Goal: Check status: Check status

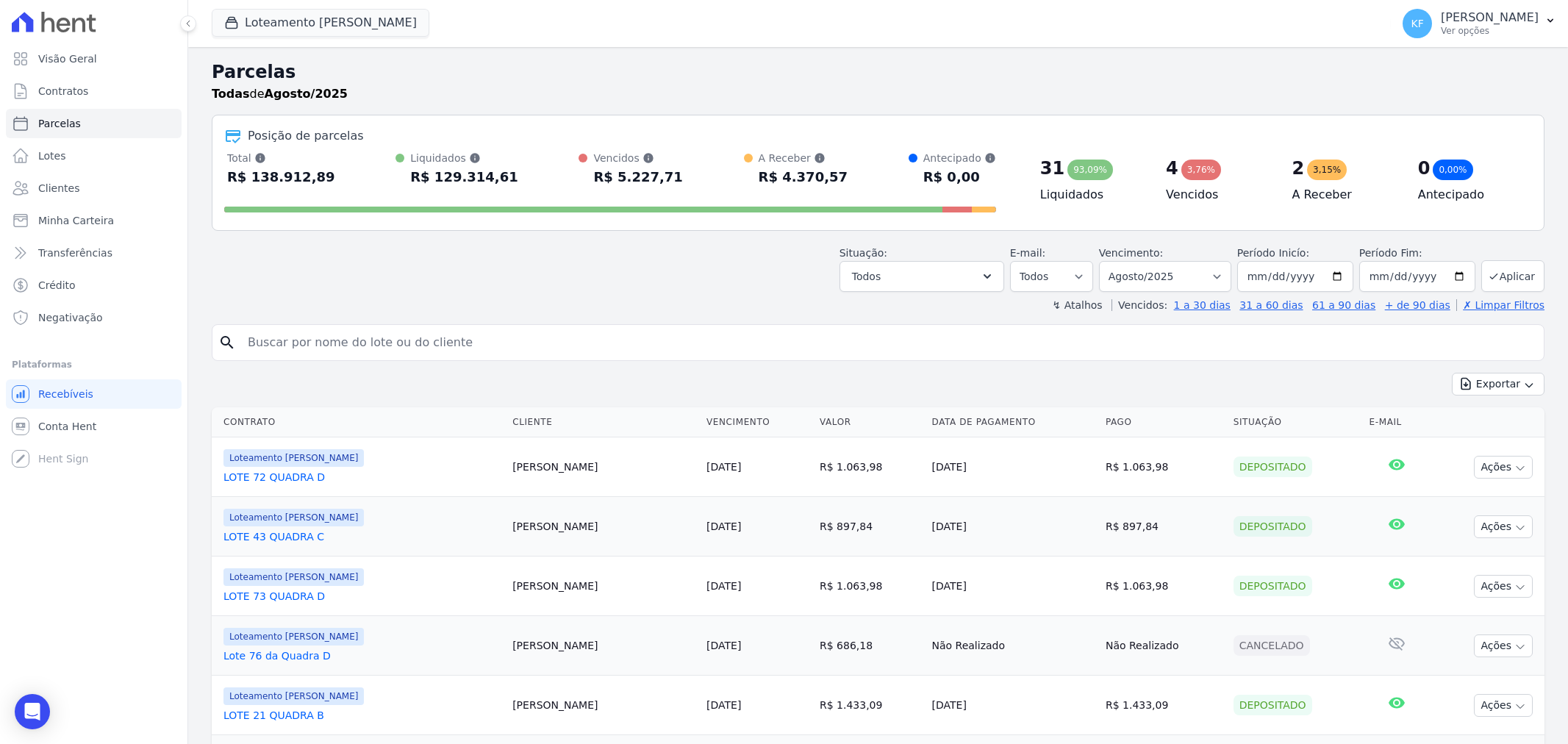
select select
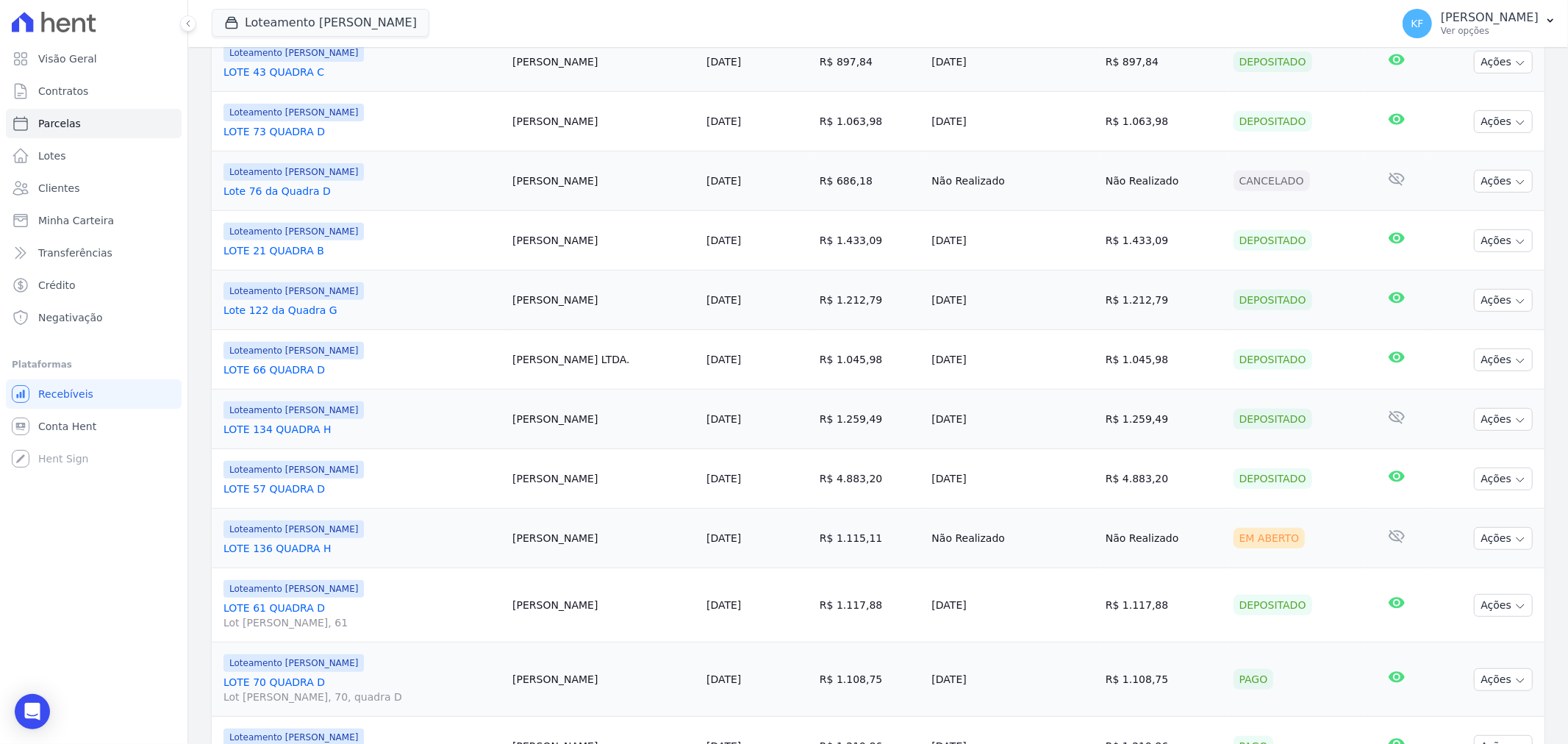
scroll to position [459, 0]
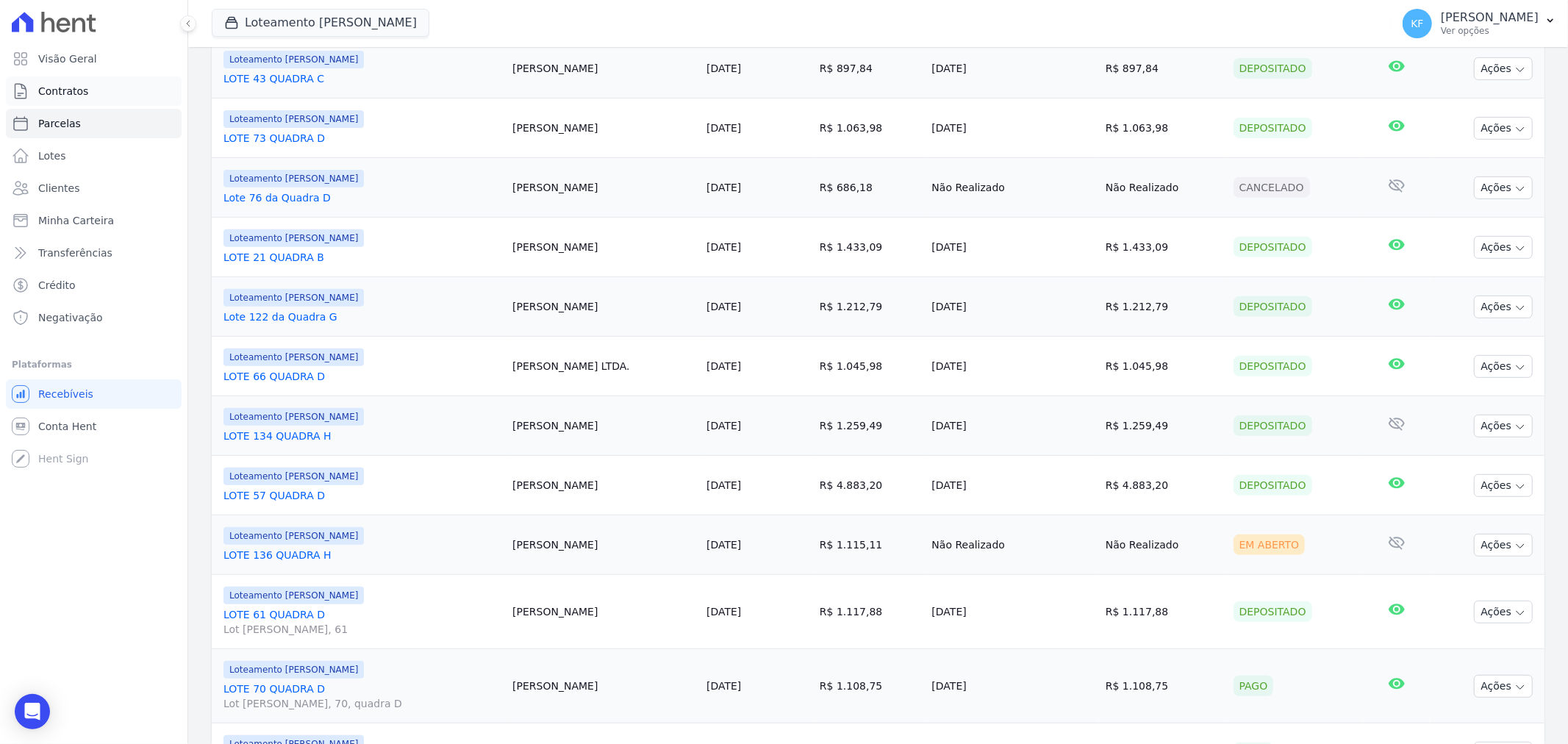
click at [67, 102] on link "Contratos" at bounding box center [94, 92] width 176 height 29
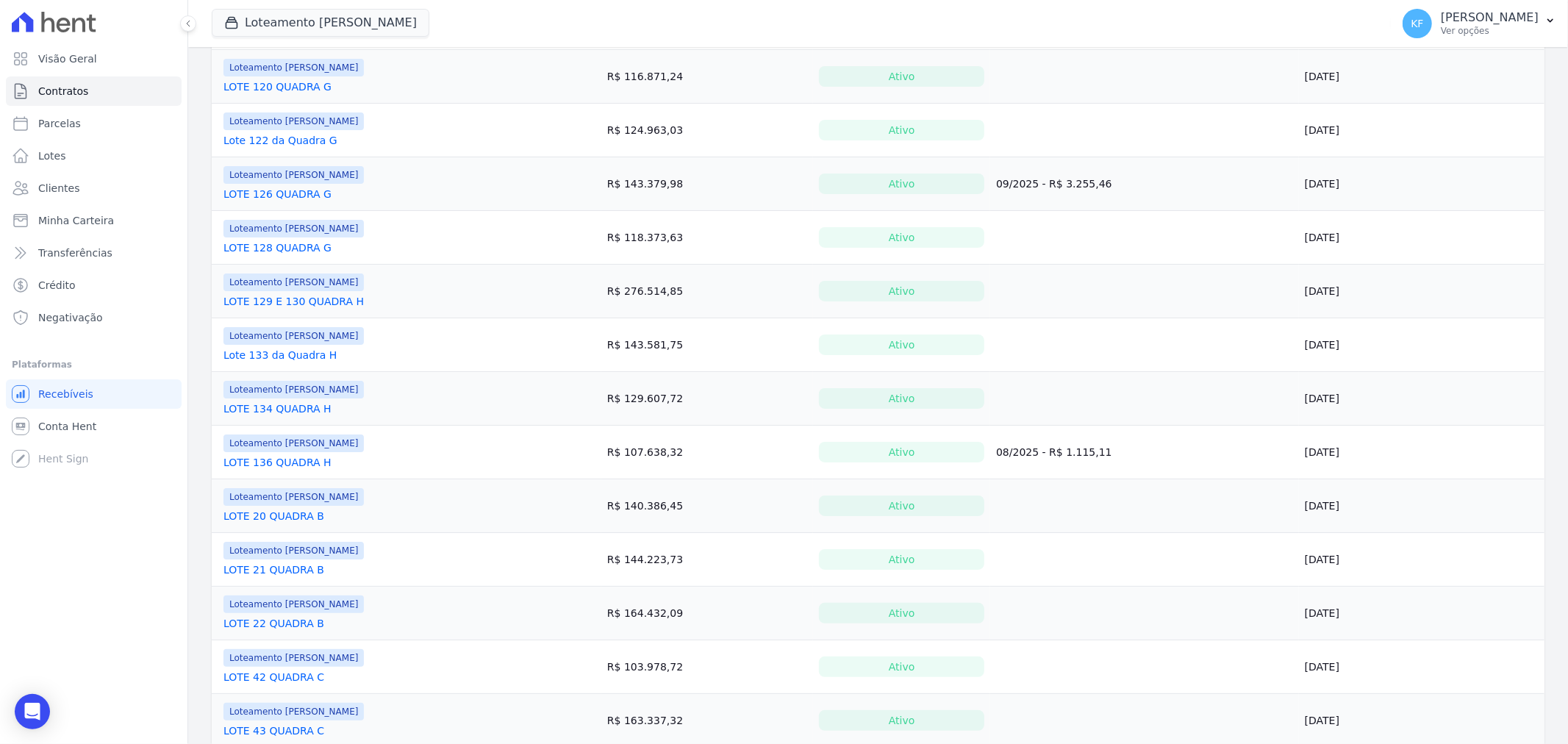
scroll to position [408, 0]
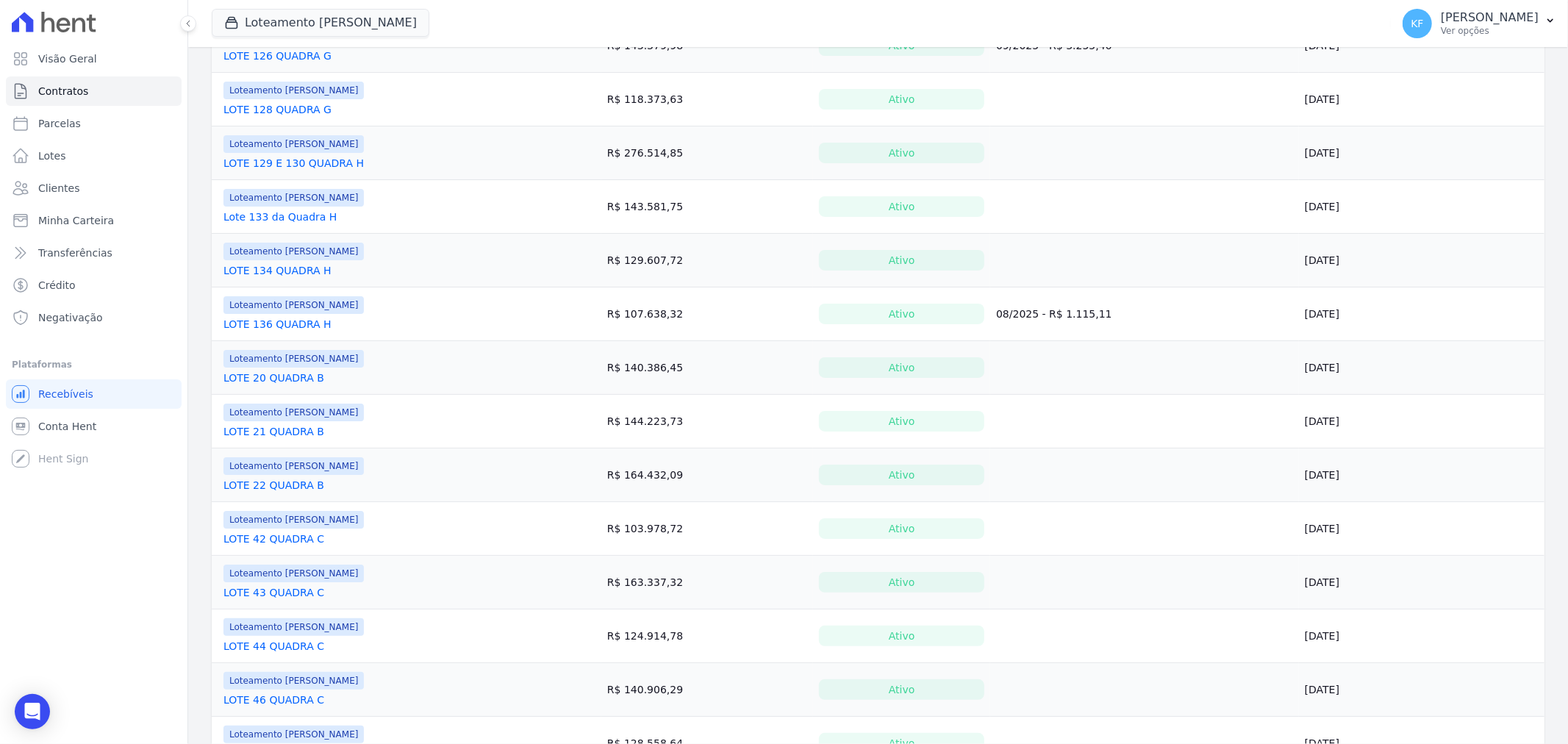
click at [290, 601] on td "Loteamento [PERSON_NAME] LOTE 43 QUADRA C" at bounding box center [406, 583] width 389 height 53
click at [290, 597] on link "LOTE 43 QUADRA C" at bounding box center [274, 592] width 101 height 15
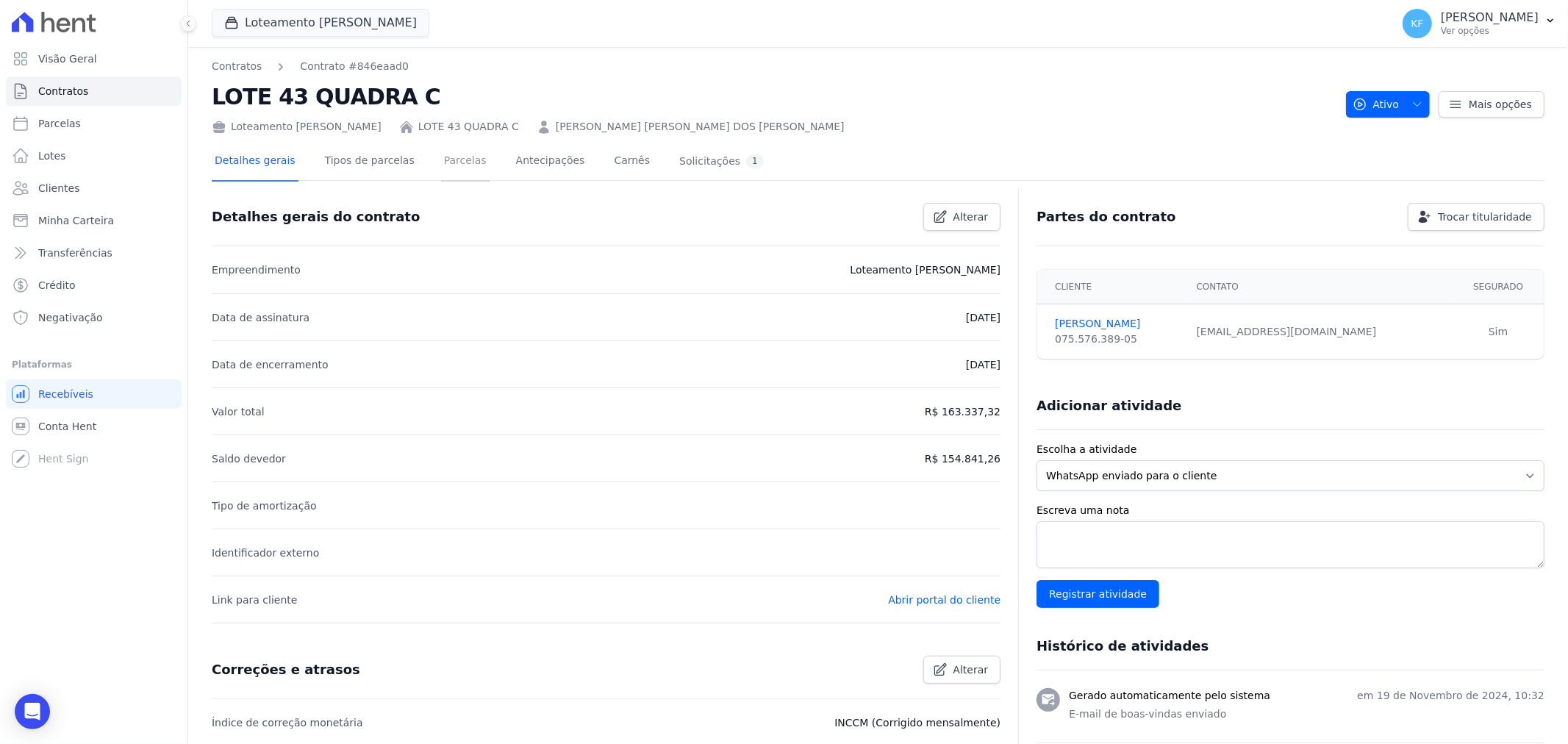
click at [441, 160] on link "Parcelas" at bounding box center [465, 162] width 49 height 39
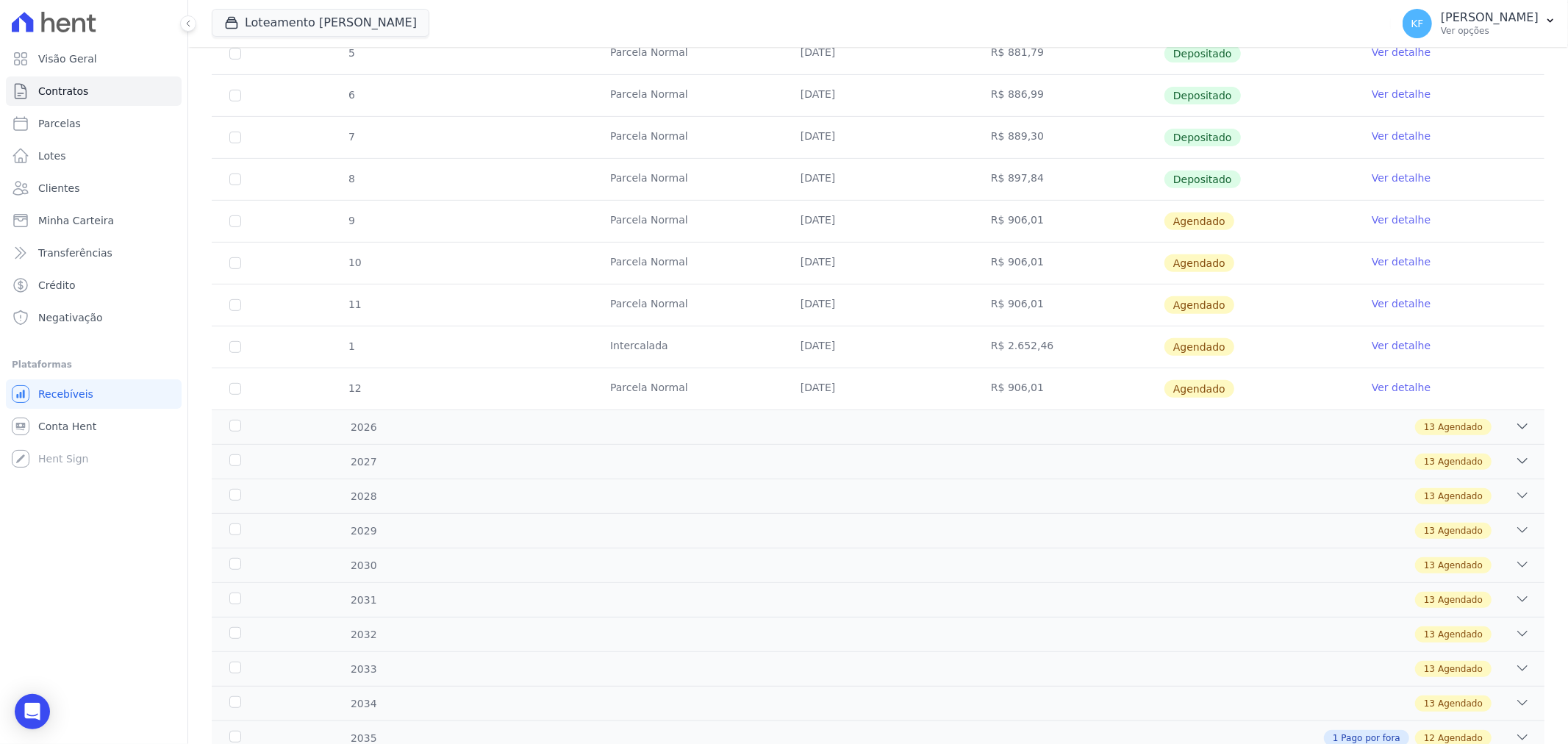
scroll to position [604, 0]
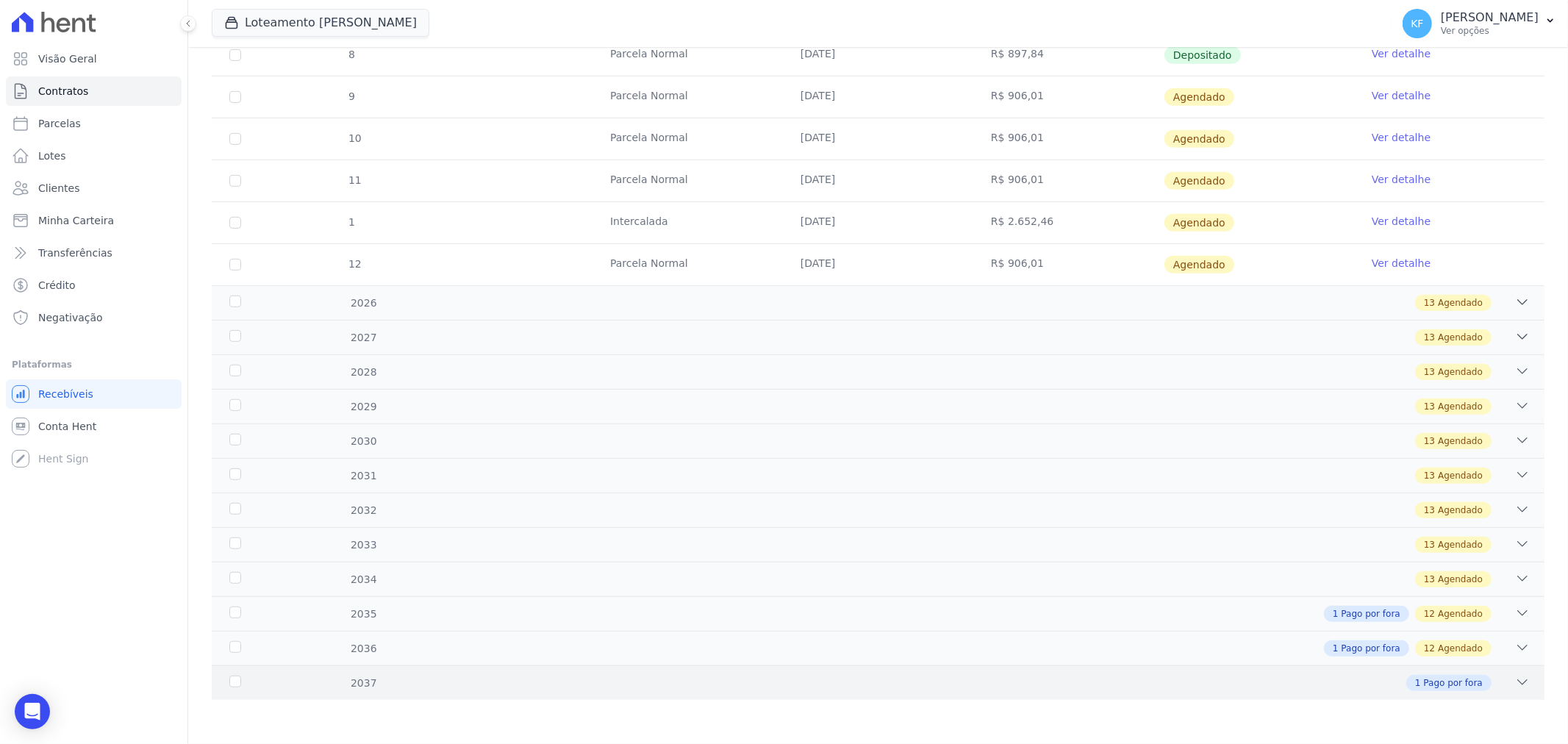
click at [437, 689] on div "1 Pago por fora" at bounding box center [945, 683] width 1173 height 16
click at [446, 655] on div "1 Pago por fora 12 Agendado" at bounding box center [945, 649] width 1173 height 16
click at [476, 628] on div "2035 1 Pago por fora 12 Agendado" at bounding box center [878, 614] width 1332 height 35
click at [1514, 611] on icon at bounding box center [1521, 613] width 15 height 15
click at [986, 271] on td "R$ 906,01" at bounding box center [1068, 265] width 190 height 41
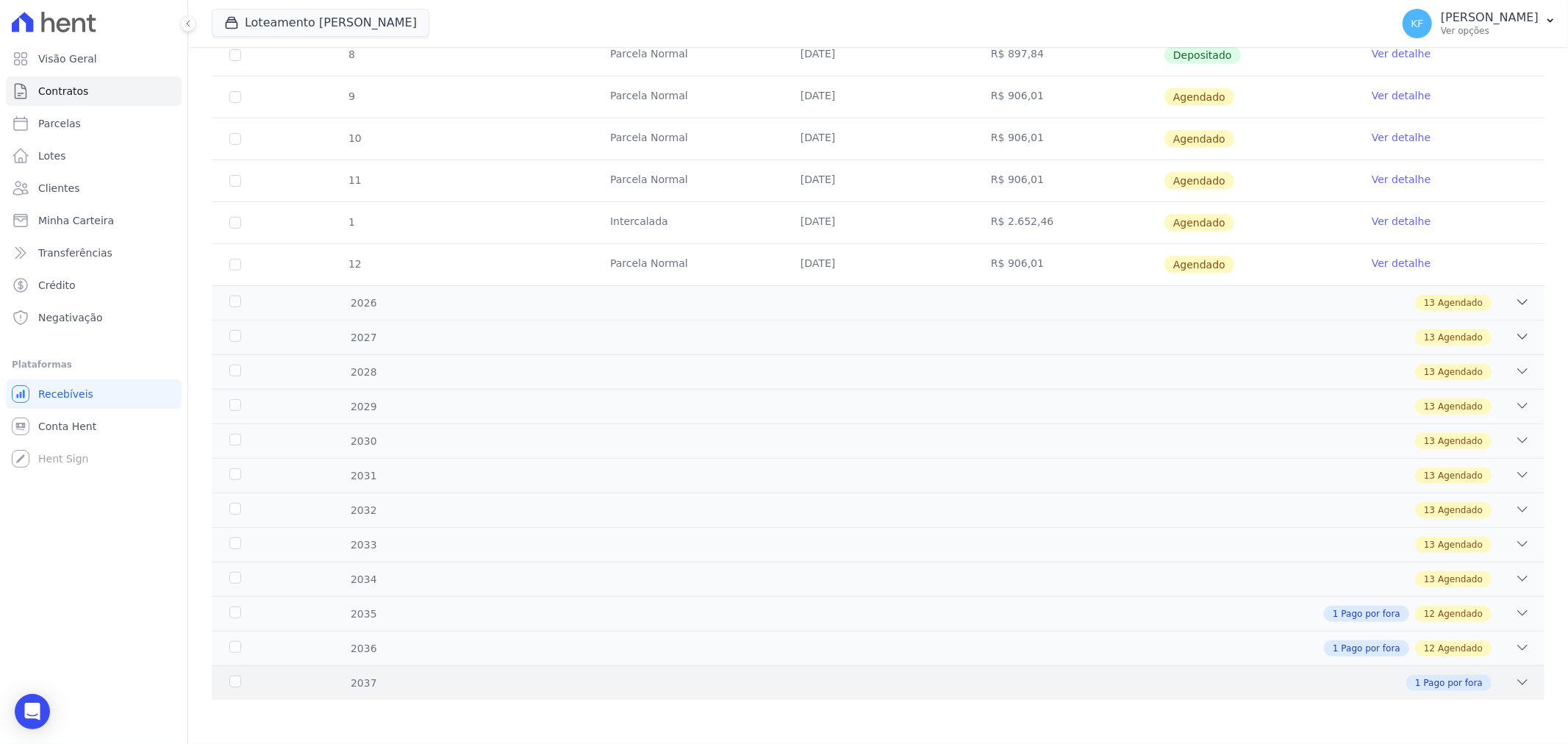
click at [392, 695] on div "2037 1 Pago por fora" at bounding box center [878, 683] width 1332 height 35
click at [229, 681] on div "2037" at bounding box center [288, 683] width 123 height 16
click at [230, 681] on div "2037" at bounding box center [288, 683] width 123 height 16
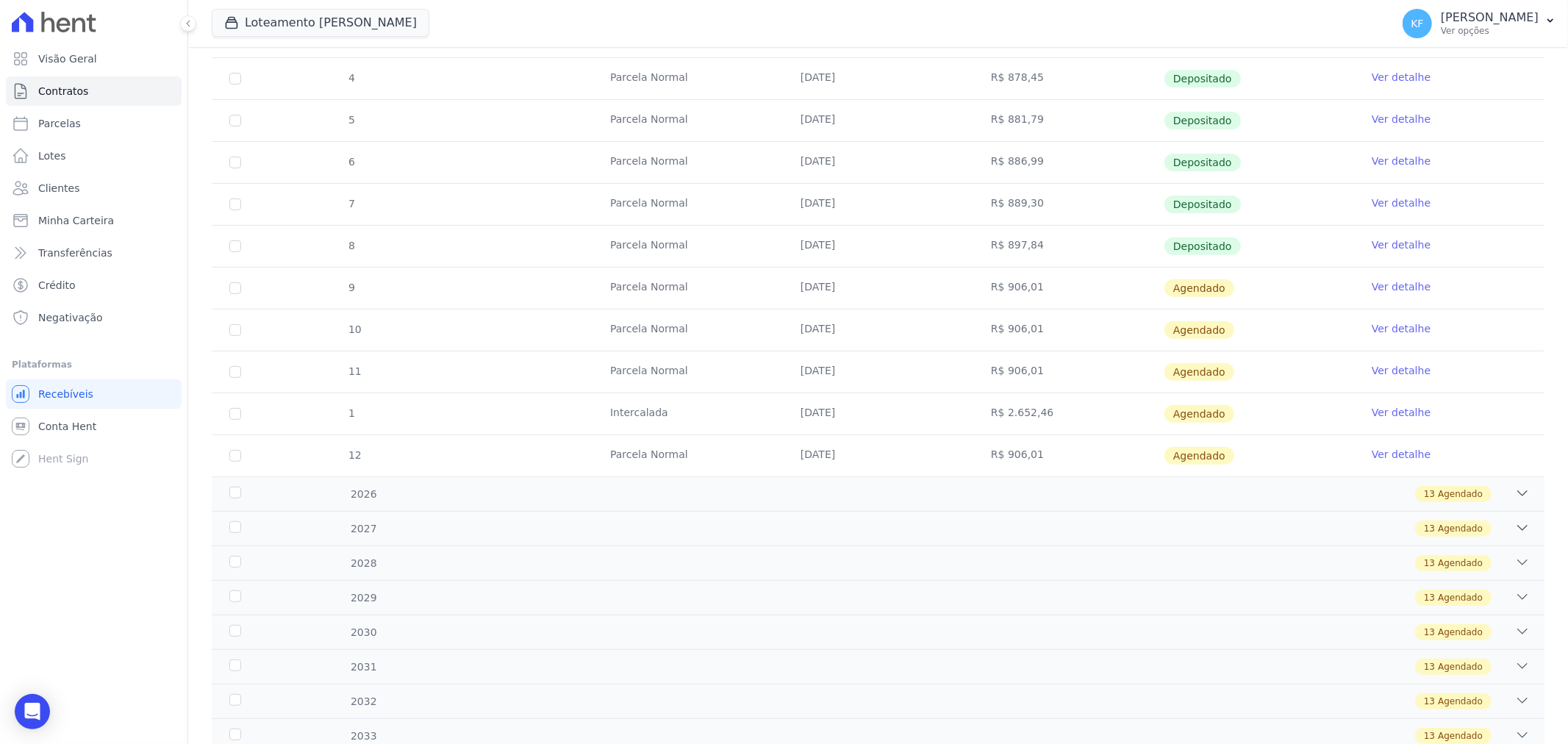
scroll to position [604, 0]
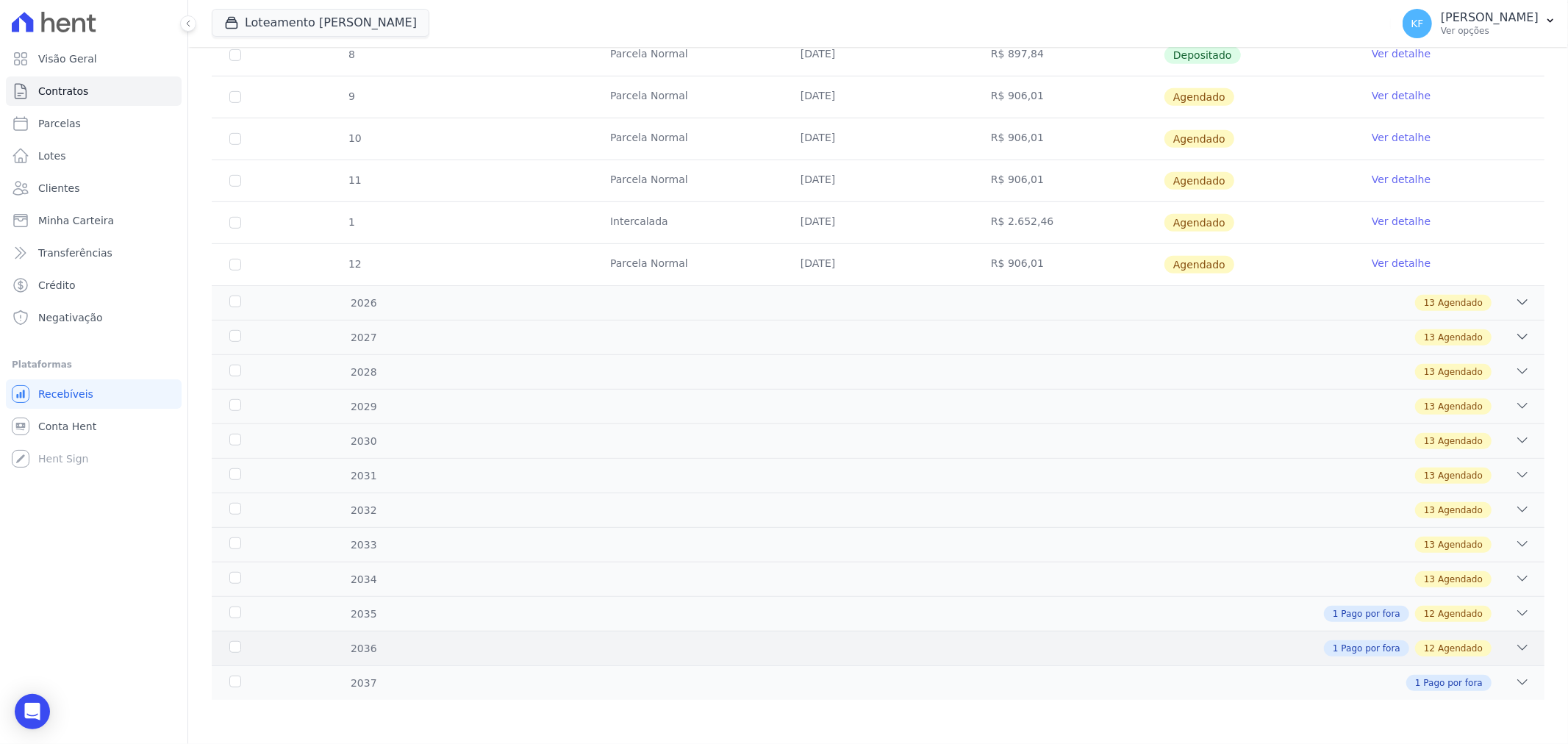
click at [384, 662] on div "2036 1 Pago por fora 12 Agendado" at bounding box center [878, 648] width 1332 height 35
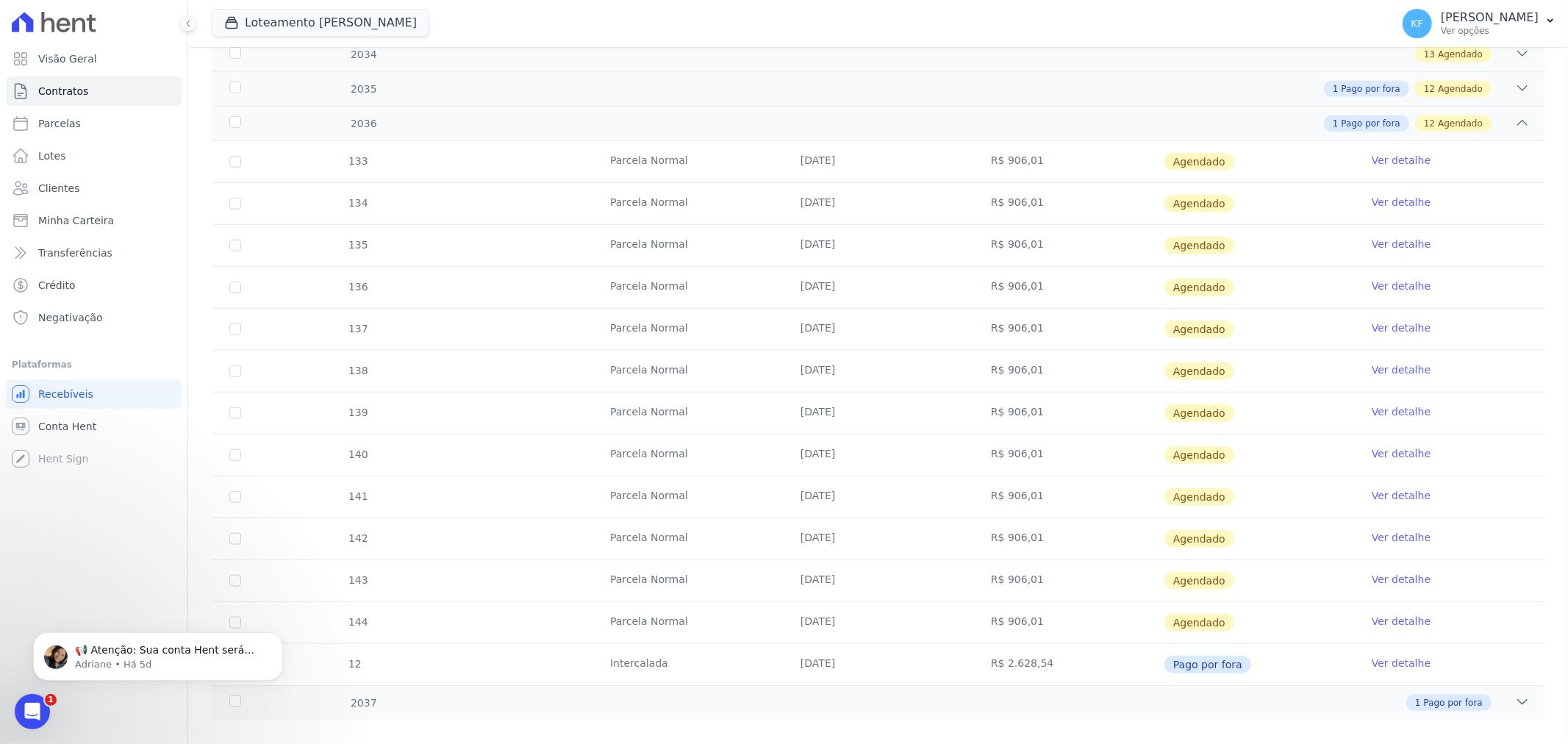
scroll to position [1150, 0]
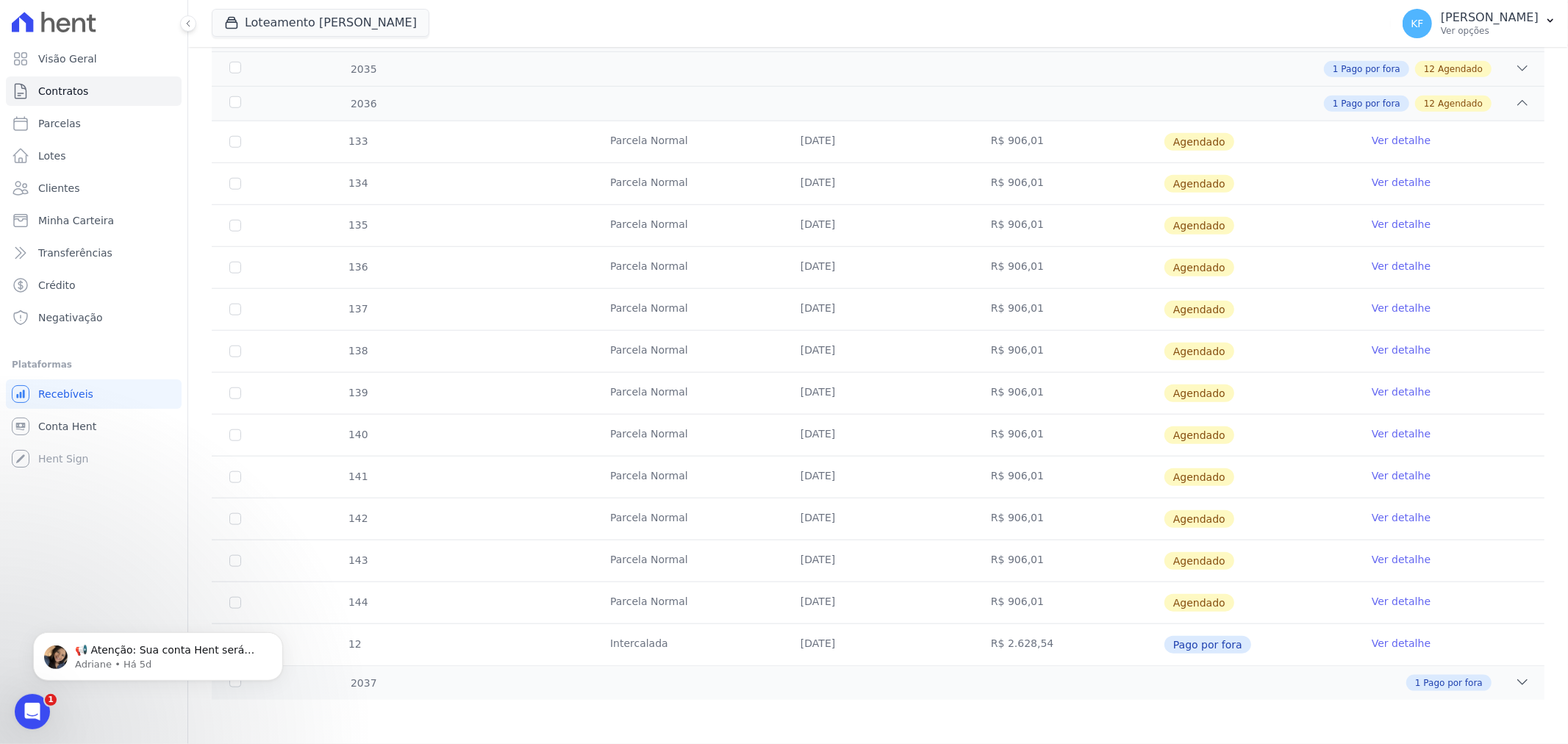
click at [651, 642] on td "Intercalada" at bounding box center [687, 645] width 190 height 41
click at [369, 690] on div "1 Pago por fora" at bounding box center [945, 683] width 1173 height 16
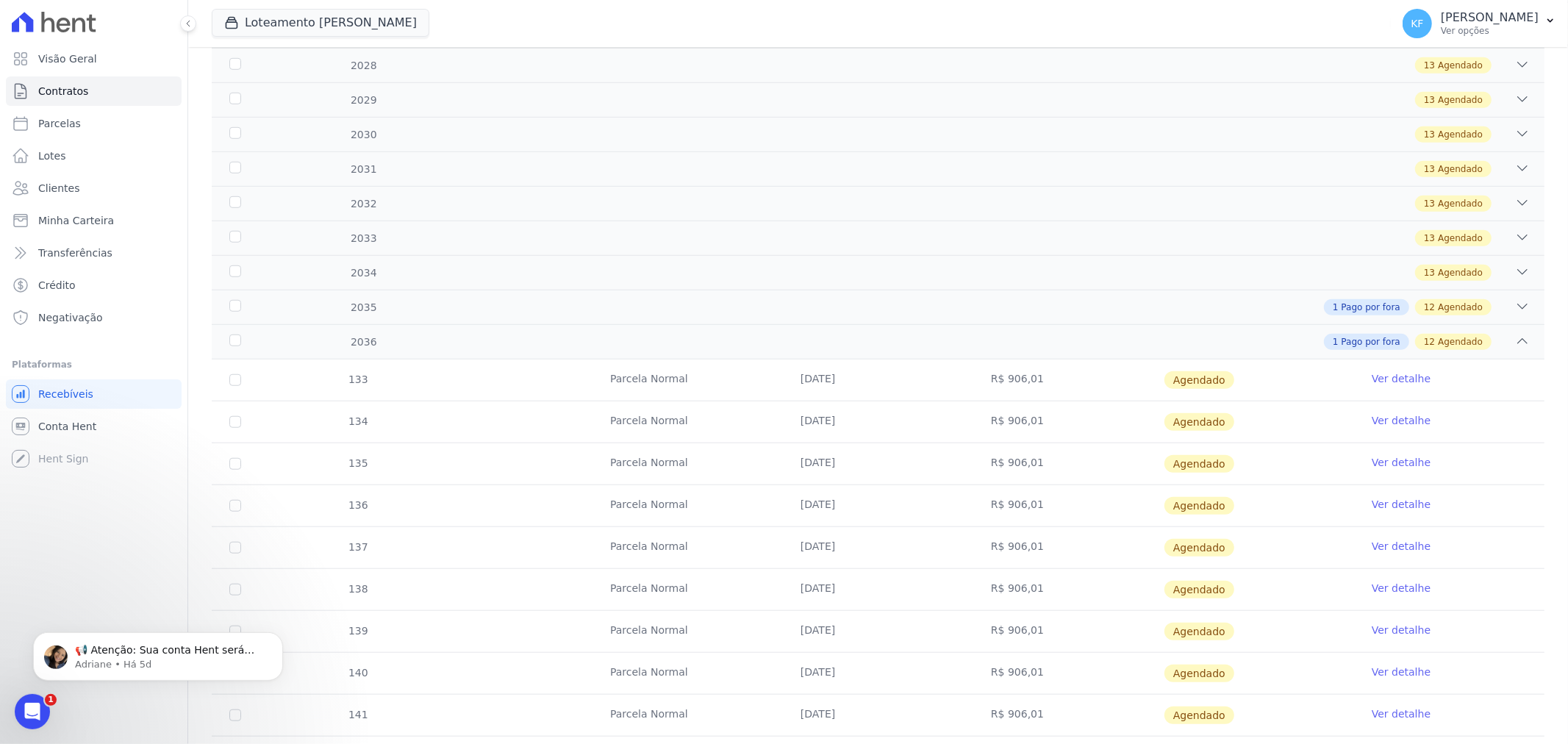
scroll to position [865, 0]
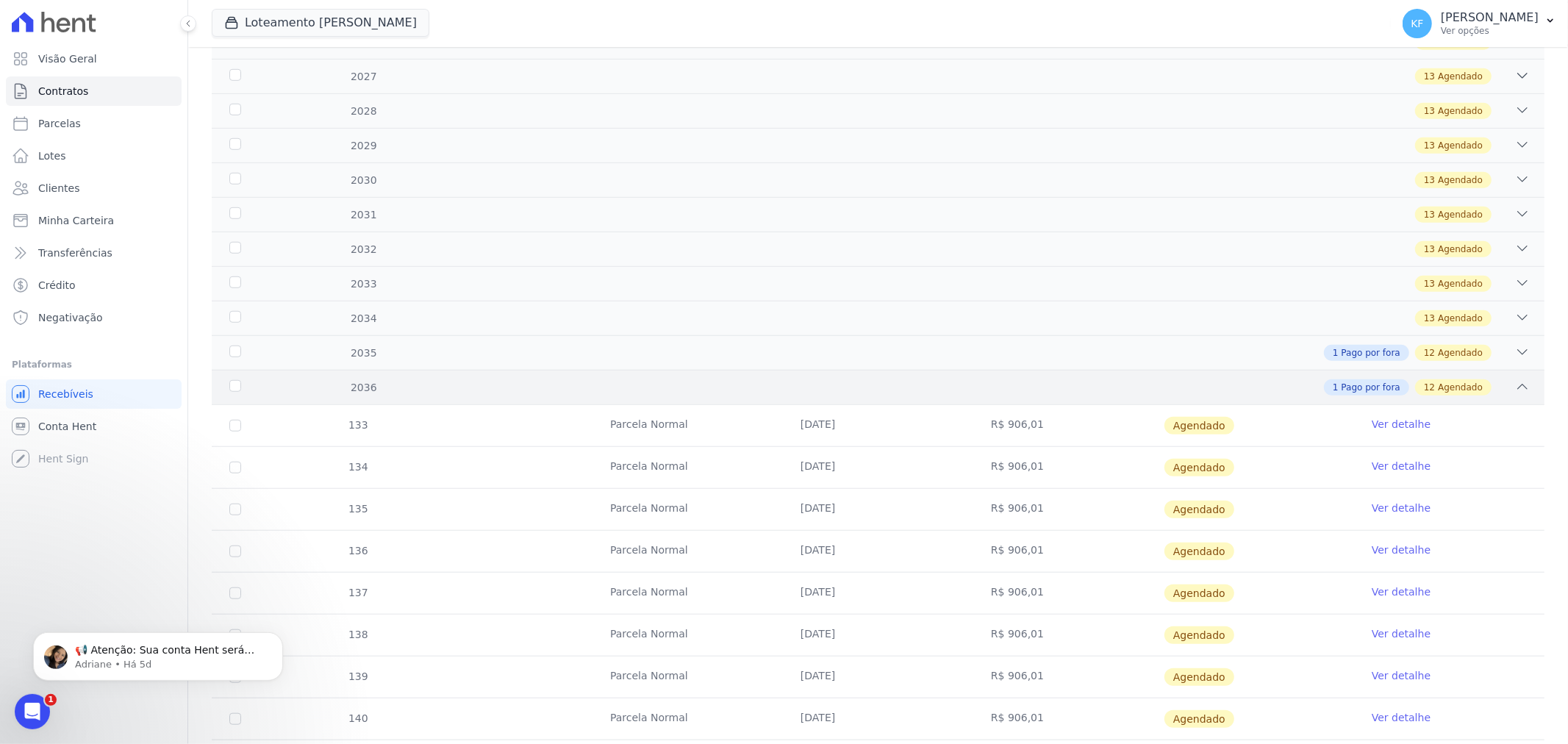
click at [388, 390] on div "1 Pago por fora 12 Agendado" at bounding box center [945, 387] width 1173 height 16
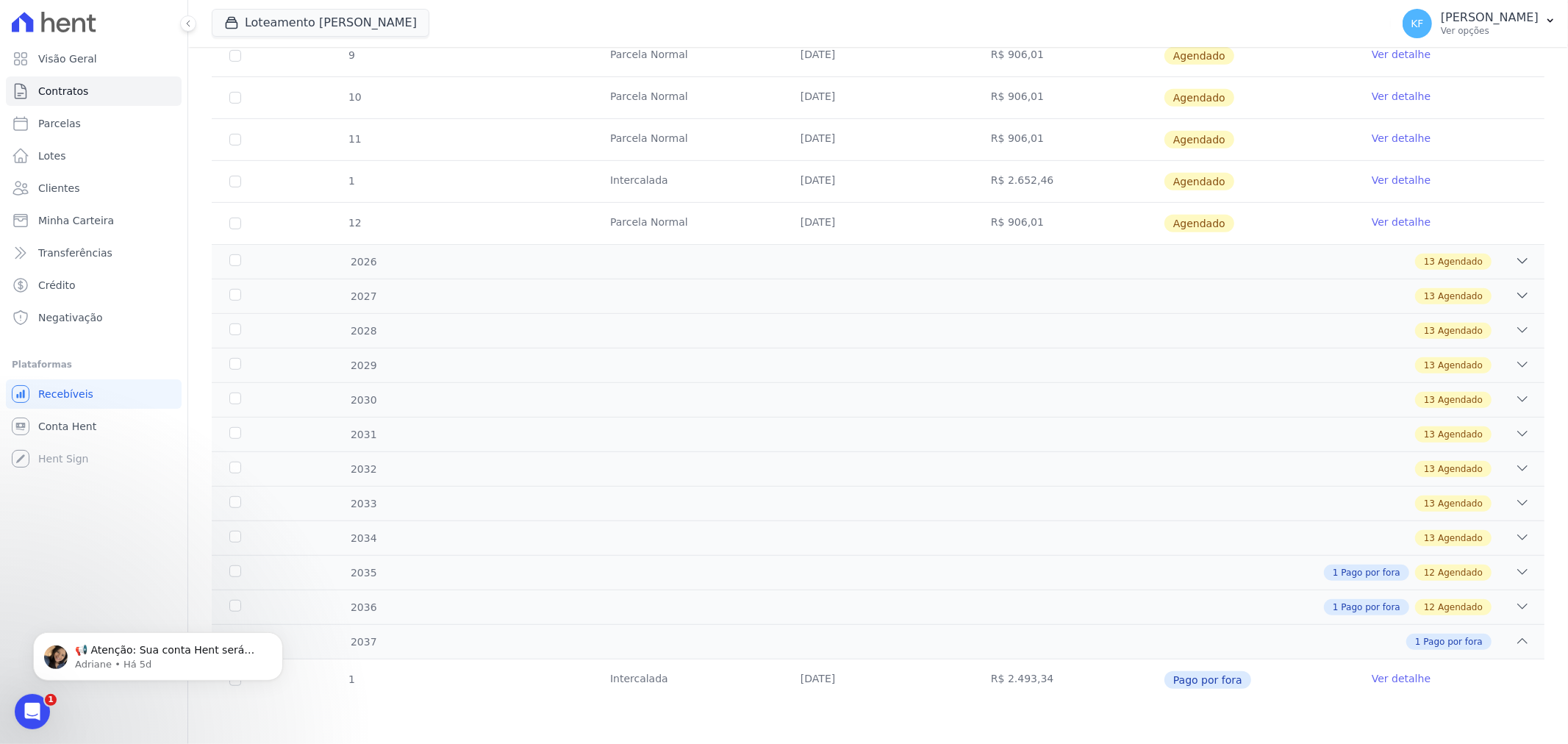
scroll to position [645, 0]
click at [378, 607] on div "1 Pago por fora 12 Agendado" at bounding box center [945, 607] width 1173 height 16
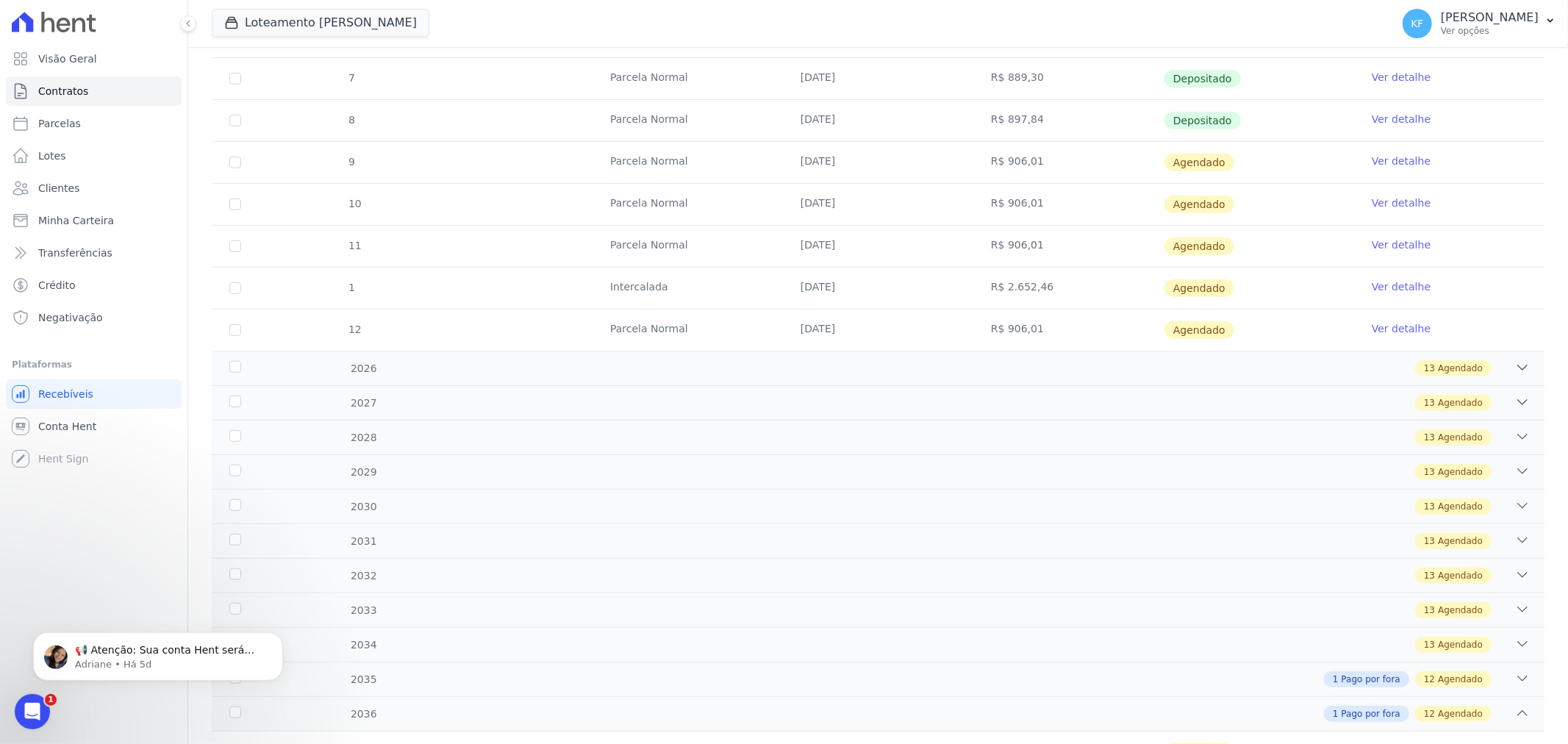
scroll to position [783, 0]
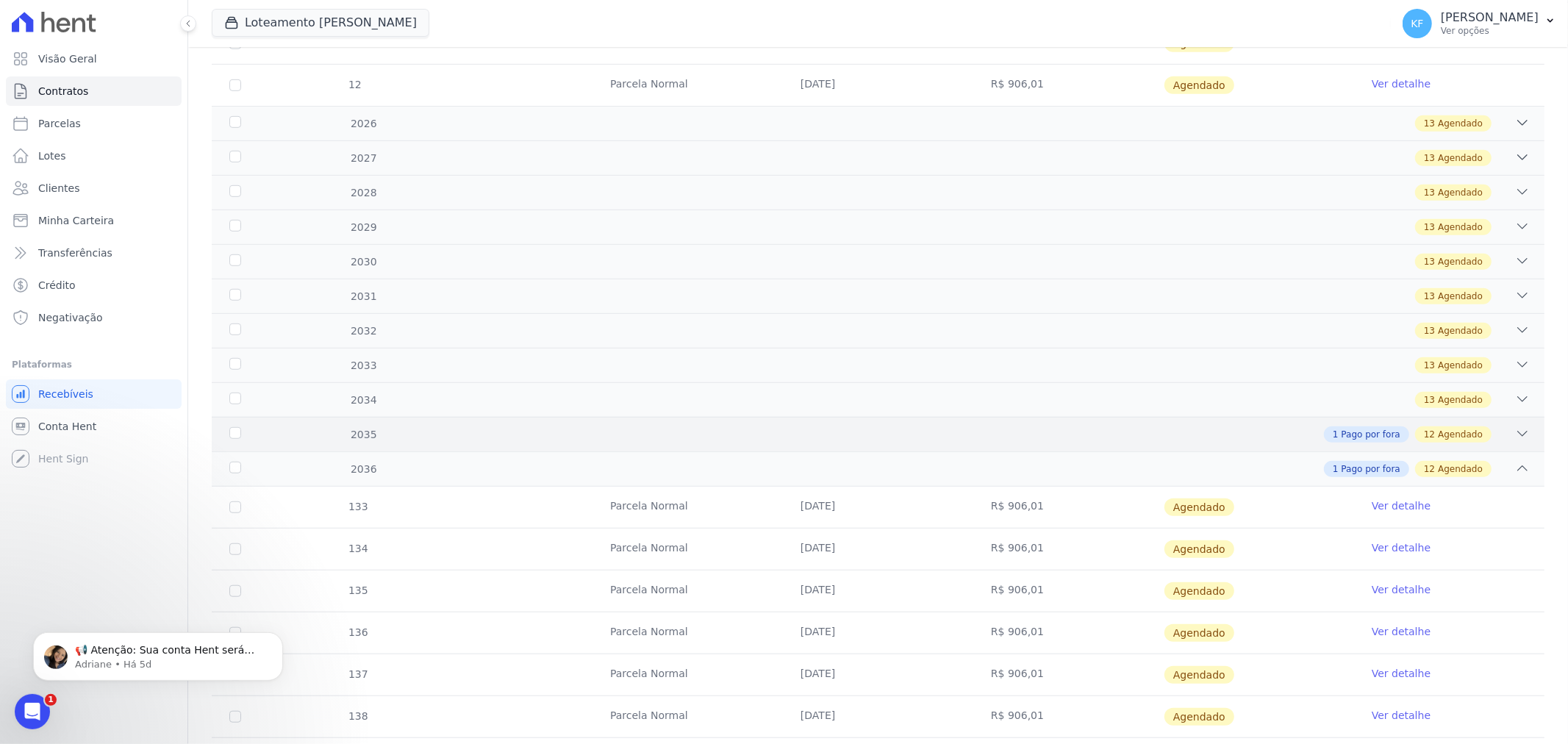
click at [454, 444] on div "2035 1 Pago por fora 12 Agendado" at bounding box center [878, 434] width 1332 height 35
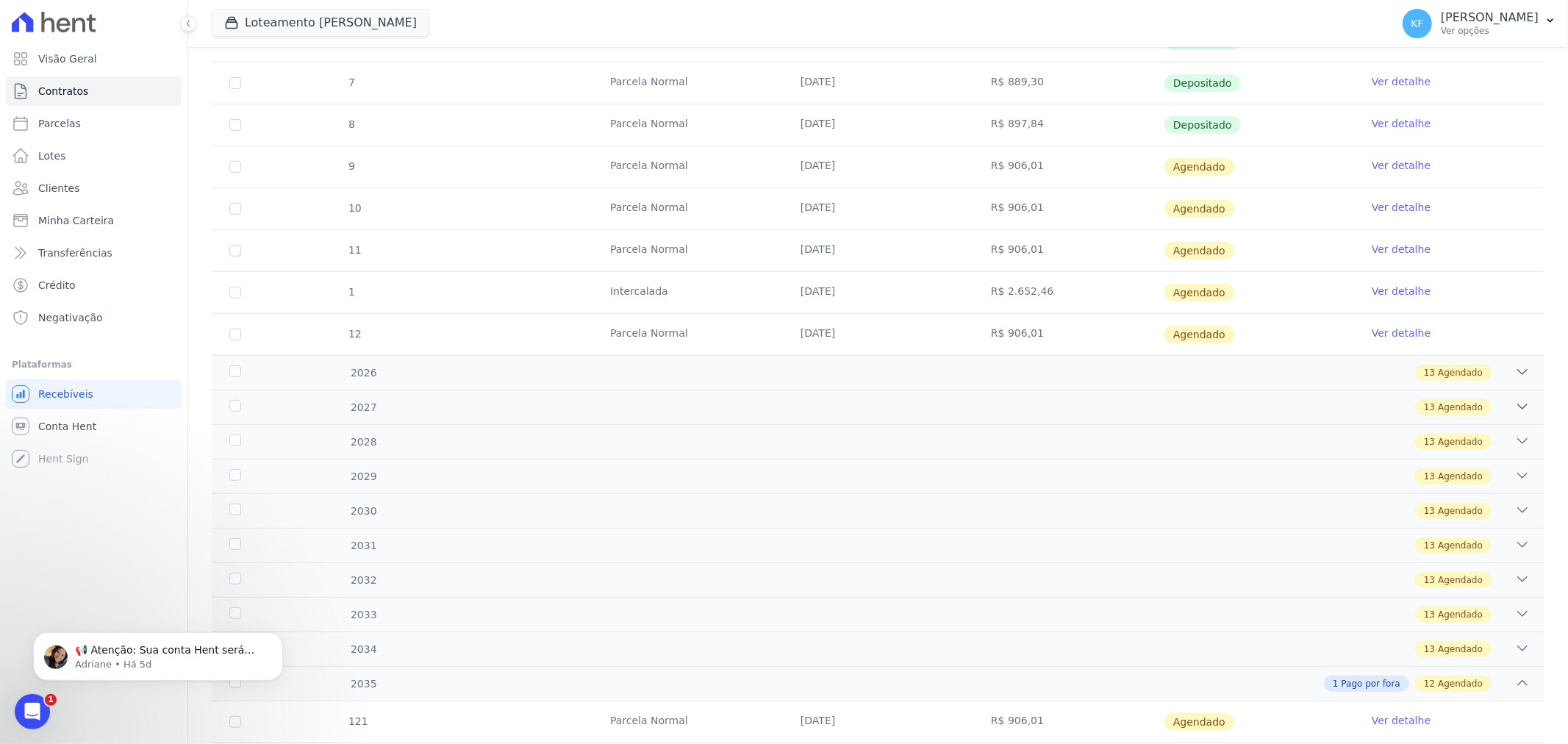
scroll to position [571, 0]
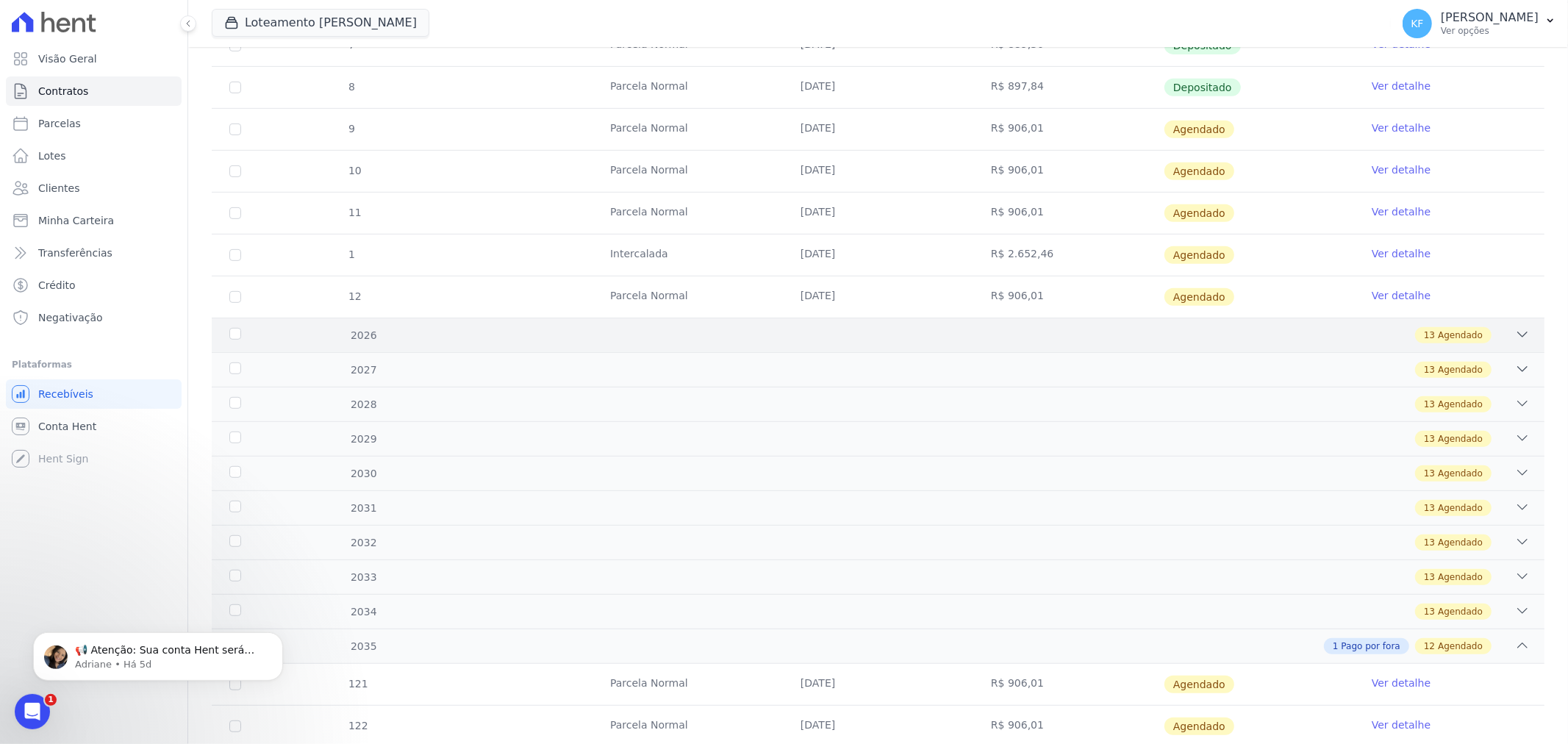
click at [724, 344] on div "2026 13 Agendado" at bounding box center [878, 334] width 1332 height 35
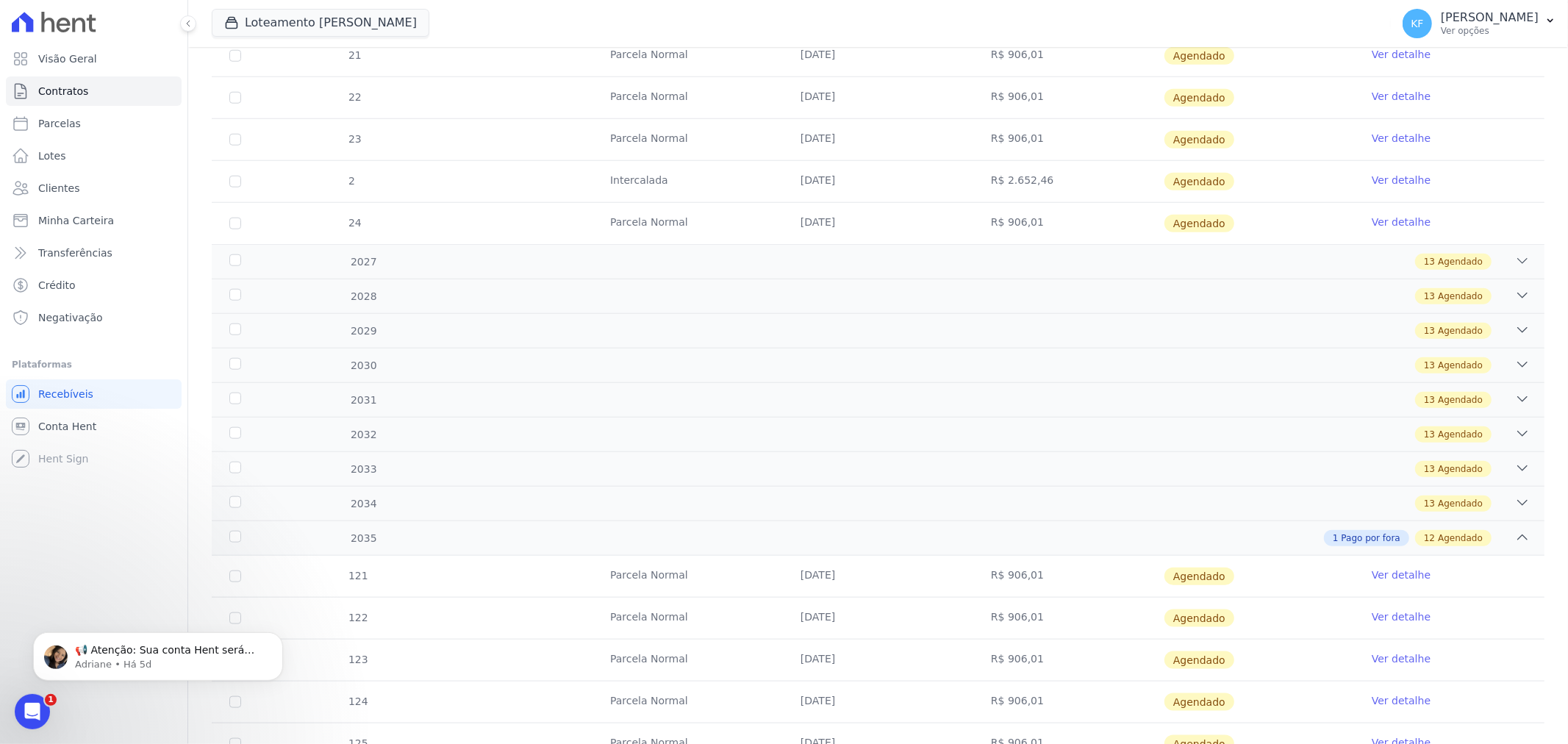
scroll to position [1225, 0]
click at [484, 255] on div "13 Agendado" at bounding box center [945, 261] width 1173 height 16
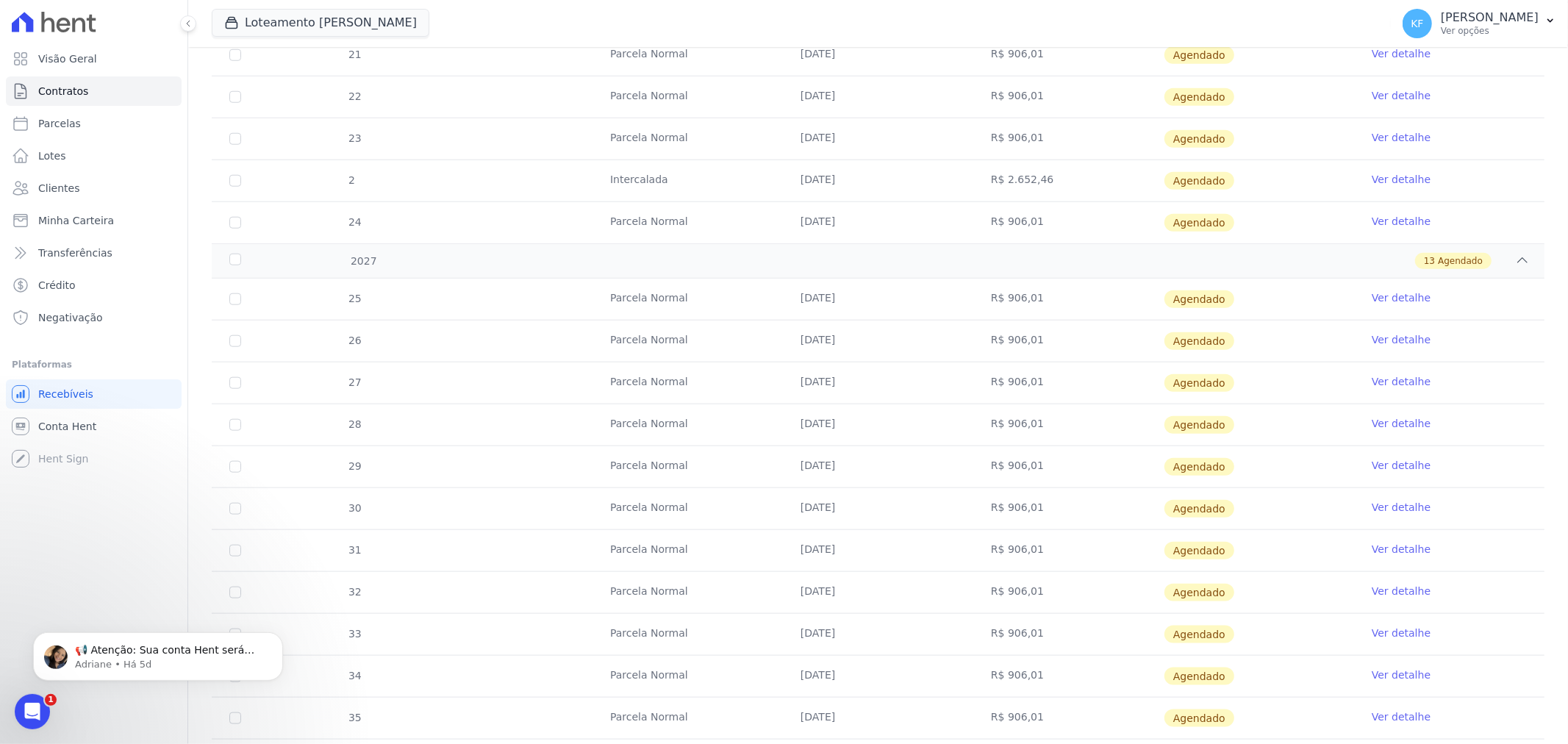
scroll to position [1552, 0]
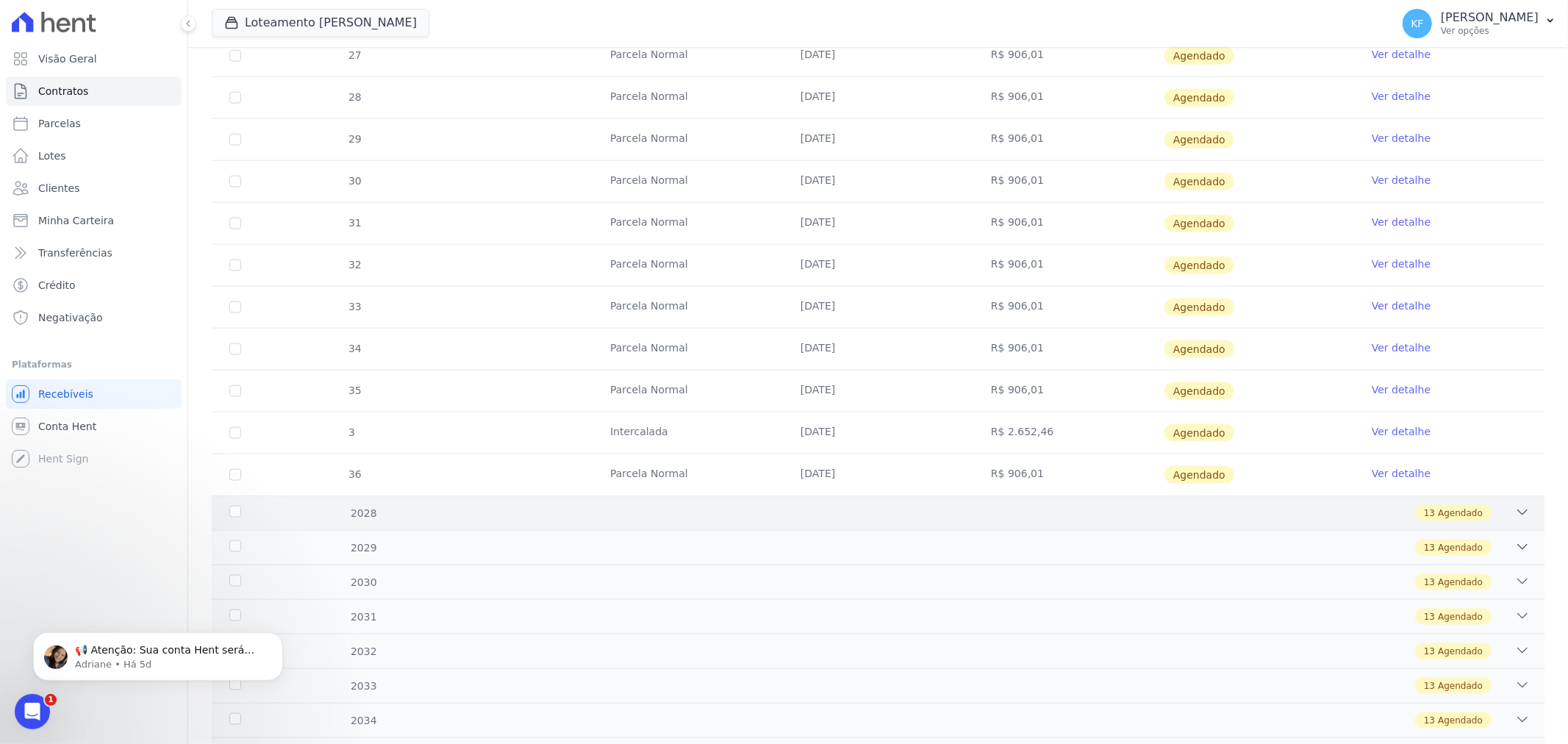
click at [691, 519] on div "13 Agendado" at bounding box center [945, 513] width 1173 height 16
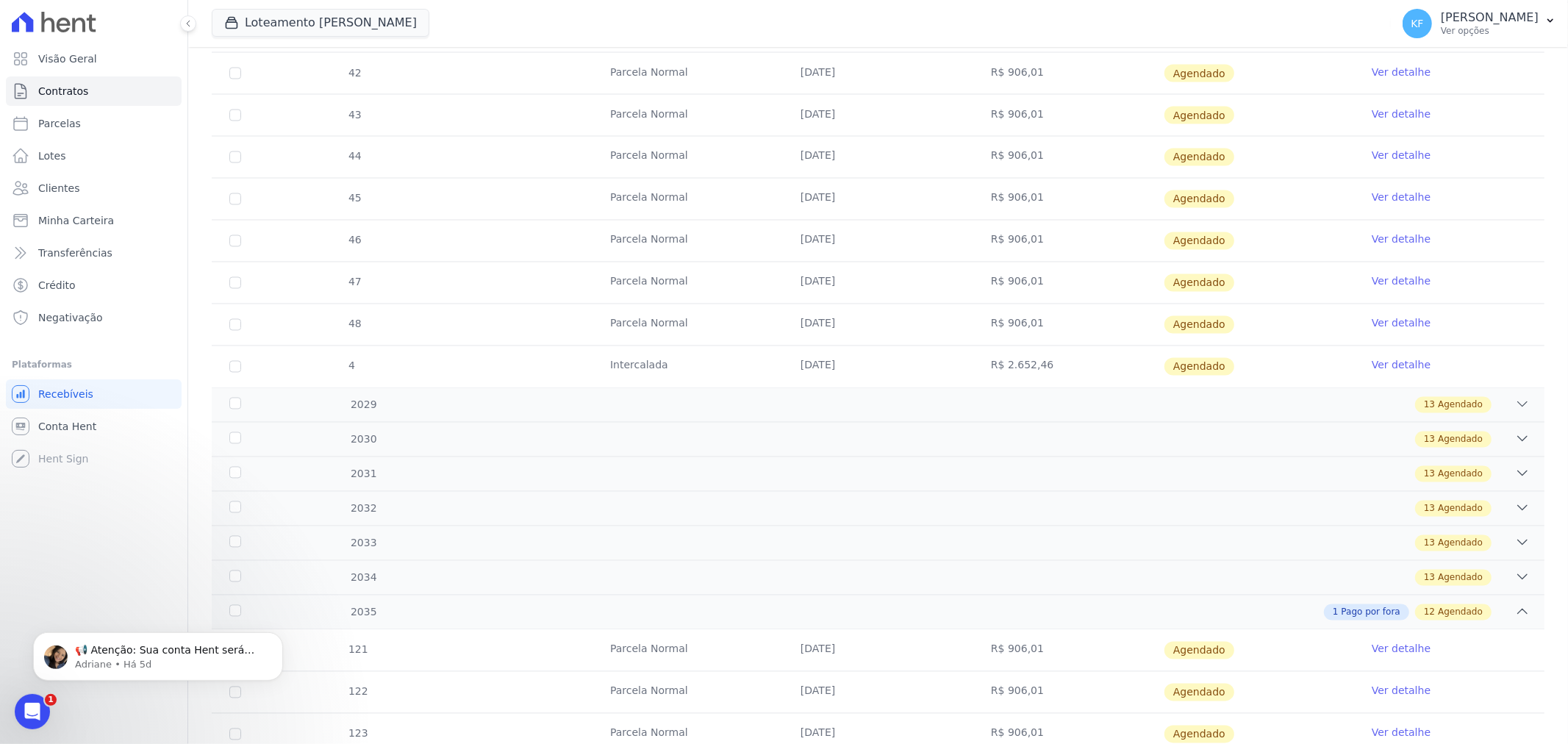
scroll to position [2231, 0]
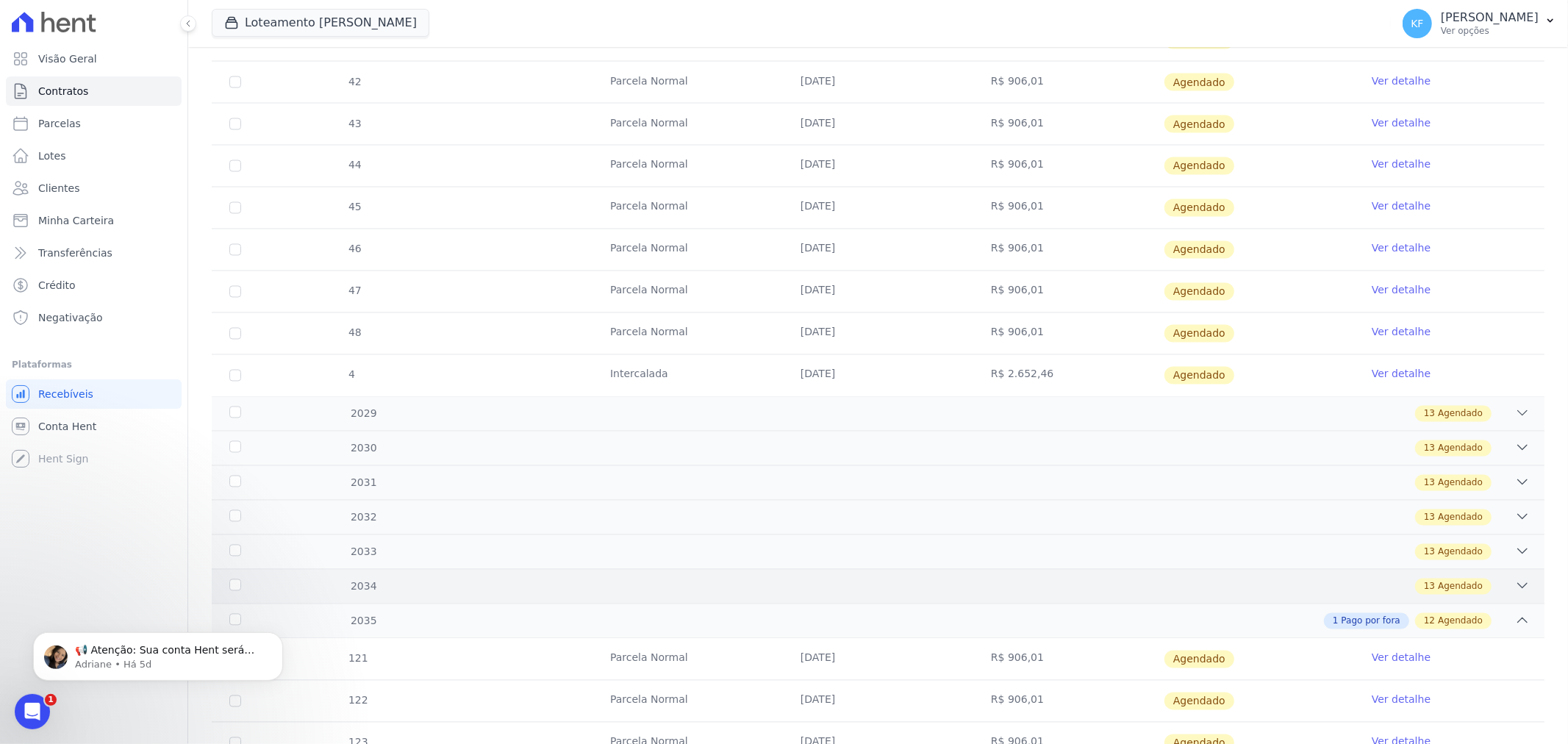
click at [581, 590] on div "13 Agendado" at bounding box center [945, 587] width 1173 height 16
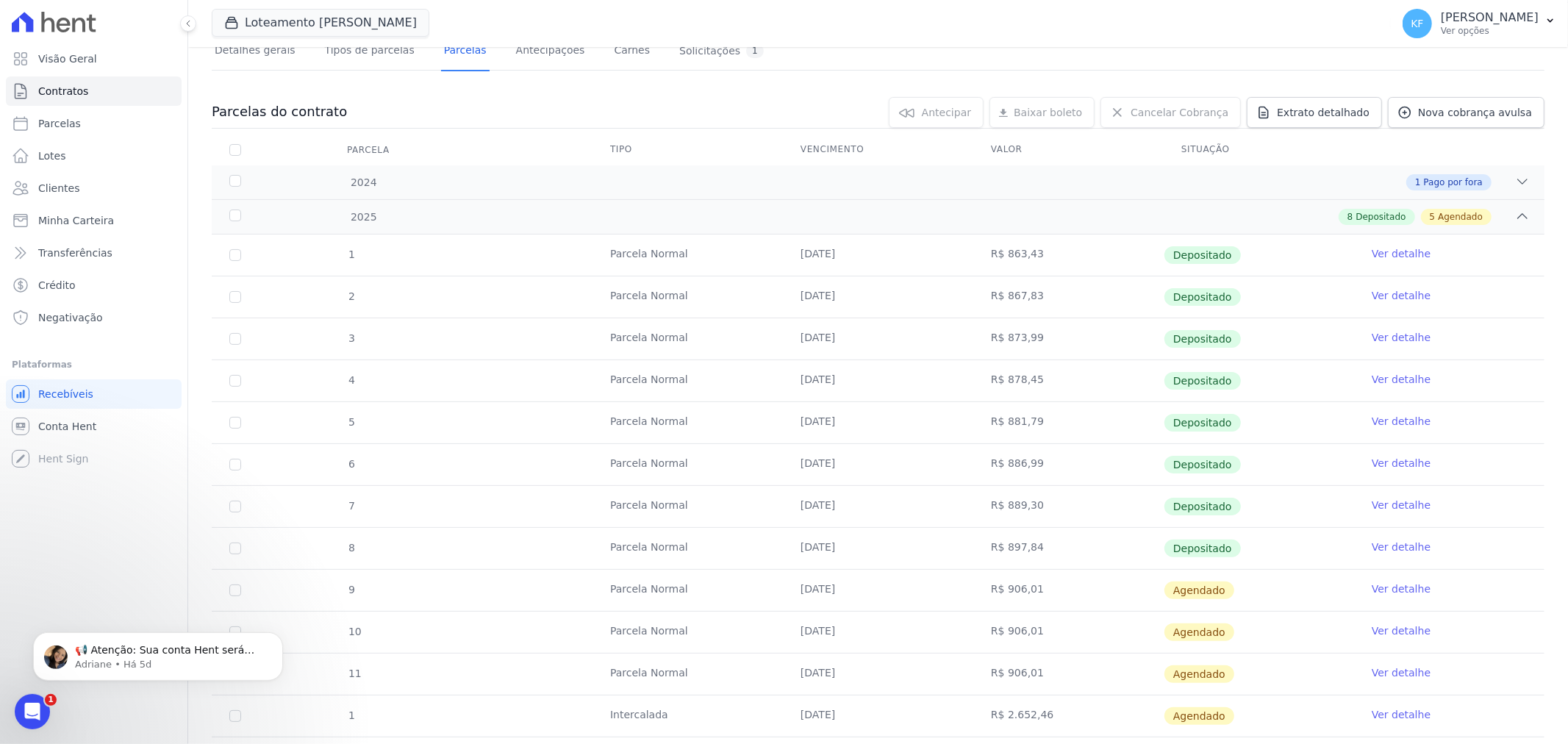
scroll to position [25, 0]
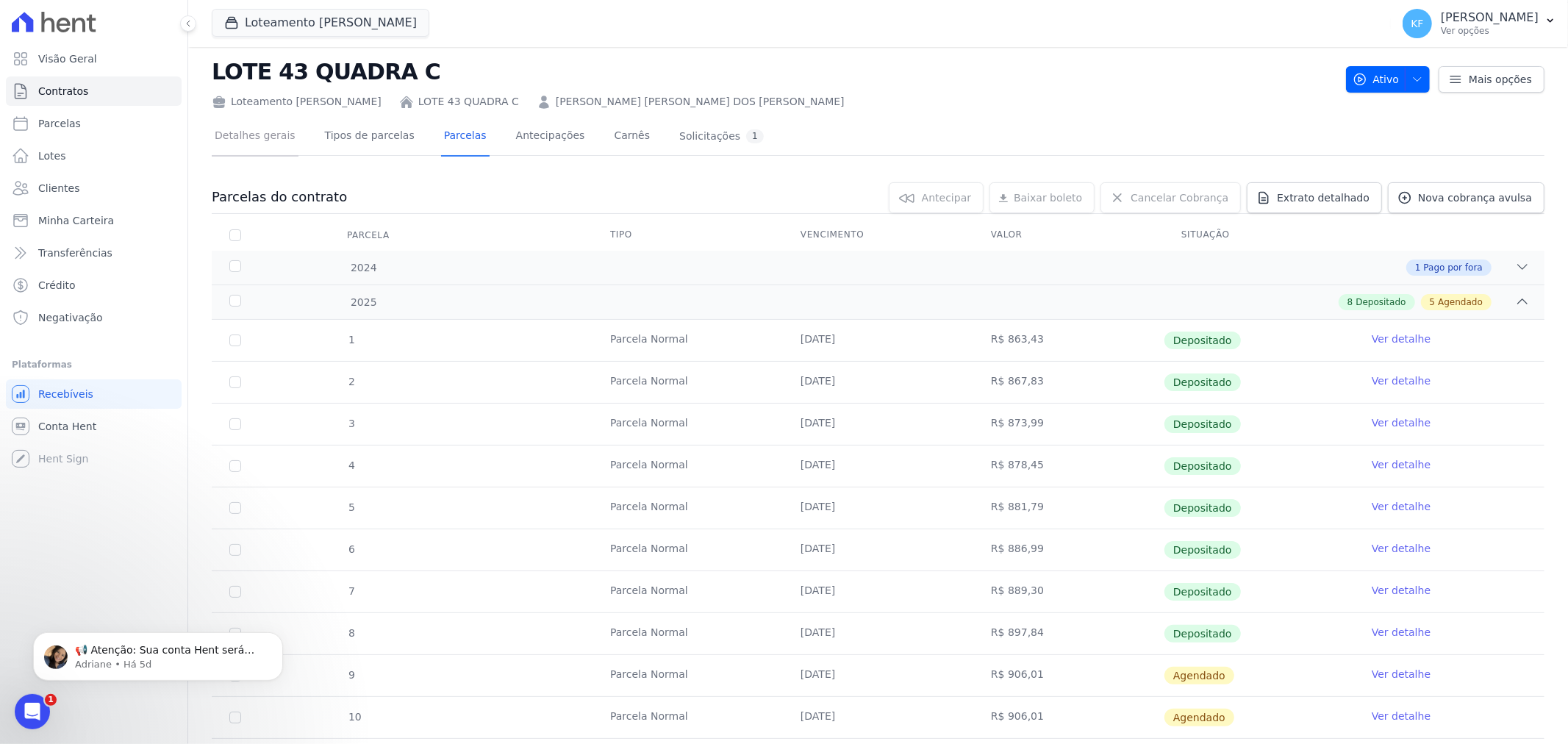
click at [282, 140] on link "Detalhes gerais" at bounding box center [255, 137] width 87 height 39
